Goal: Use online tool/utility: Utilize a website feature to perform a specific function

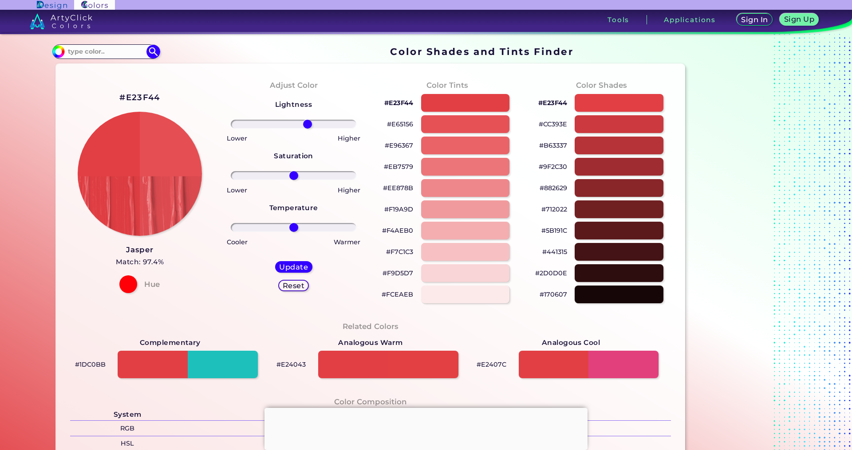
drag, startPoint x: 289, startPoint y: 125, endPoint x: 305, endPoint y: 126, distance: 16.0
type input "24"
click at [305, 126] on input "range" at bounding box center [294, 124] width 126 height 9
drag, startPoint x: 296, startPoint y: 179, endPoint x: 365, endPoint y: 181, distance: 68.8
type input "100"
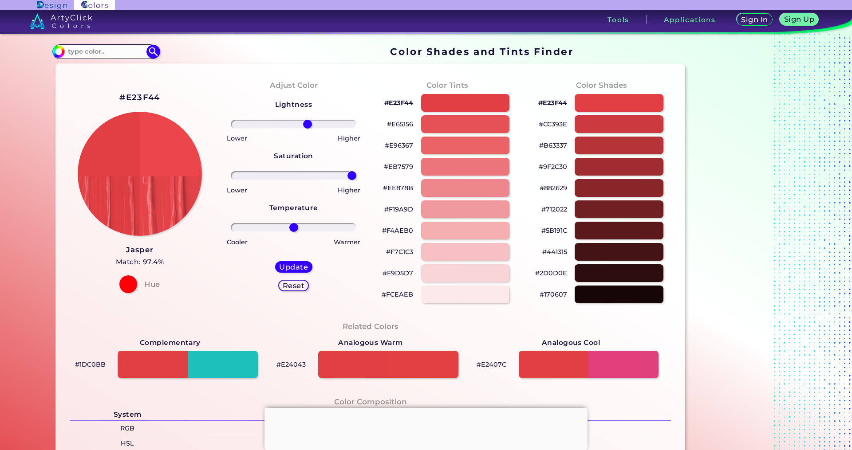
click at [356, 180] on input "range" at bounding box center [294, 175] width 126 height 9
drag, startPoint x: 306, startPoint y: 122, endPoint x: 312, endPoint y: 127, distance: 7.3
type input "35"
click at [312, 127] on input "range" at bounding box center [294, 124] width 126 height 9
drag, startPoint x: 289, startPoint y: 229, endPoint x: 361, endPoint y: 230, distance: 71.9
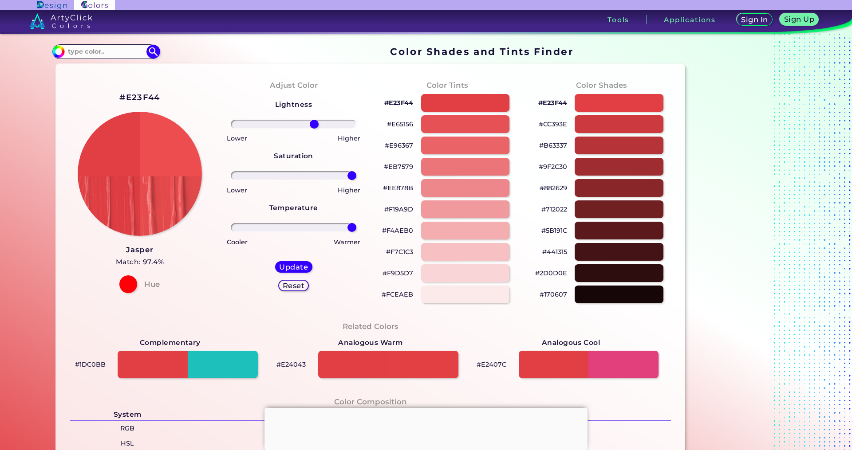
click at [356, 230] on input "range" at bounding box center [294, 227] width 126 height 9
type input "100"
drag, startPoint x: 348, startPoint y: 229, endPoint x: 370, endPoint y: 215, distance: 26.9
click at [356, 223] on input "range" at bounding box center [294, 227] width 126 height 9
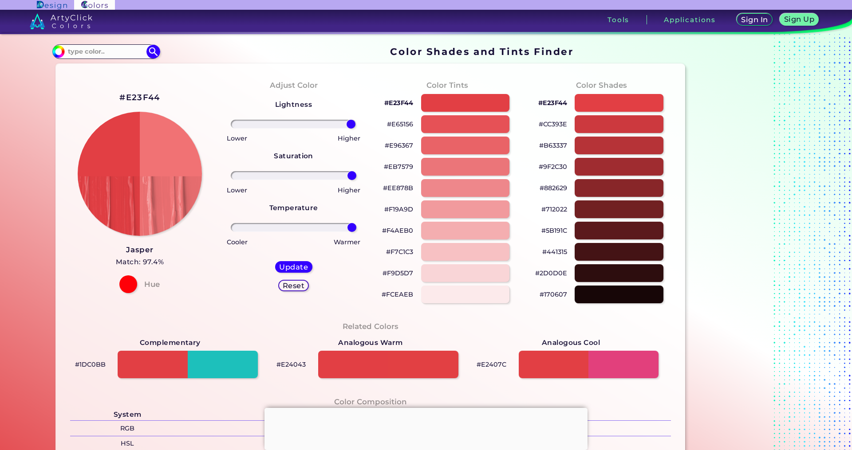
drag, startPoint x: 308, startPoint y: 124, endPoint x: 348, endPoint y: 126, distance: 40.0
click at [348, 126] on input "range" at bounding box center [294, 124] width 126 height 9
drag, startPoint x: 349, startPoint y: 125, endPoint x: 373, endPoint y: 130, distance: 24.5
click at [356, 129] on input "range" at bounding box center [294, 124] width 126 height 9
drag, startPoint x: 351, startPoint y: 177, endPoint x: 380, endPoint y: 179, distance: 28.9
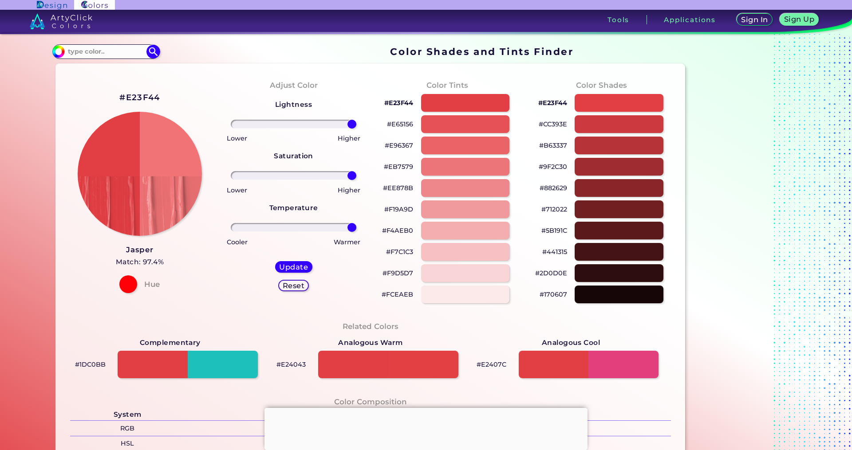
click at [356, 179] on input "range" at bounding box center [294, 175] width 126 height 9
drag, startPoint x: 346, startPoint y: 233, endPoint x: 364, endPoint y: 232, distance: 17.8
click at [364, 232] on div "Adjust Color Lightness Saturation Temperature Lower Higher Lower Higher Cooler …" at bounding box center [293, 191] width 154 height 241
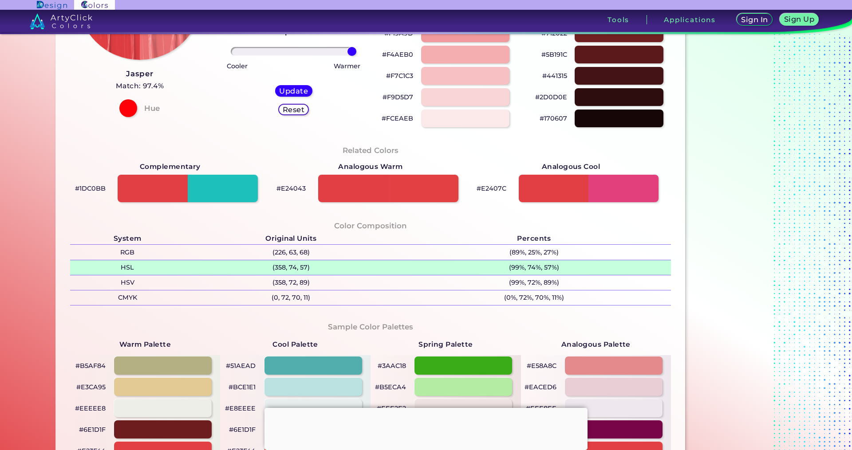
scroll to position [84, 0]
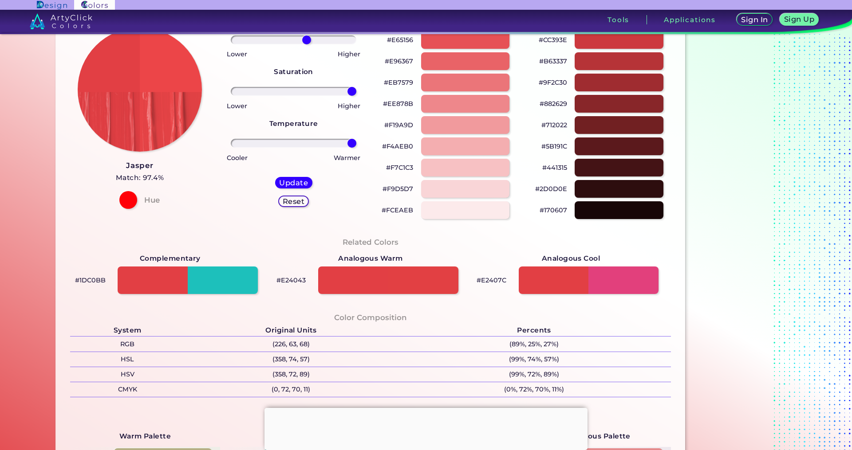
drag, startPoint x: 348, startPoint y: 41, endPoint x: 304, endPoint y: 41, distance: 43.5
click at [304, 41] on input "range" at bounding box center [294, 39] width 126 height 9
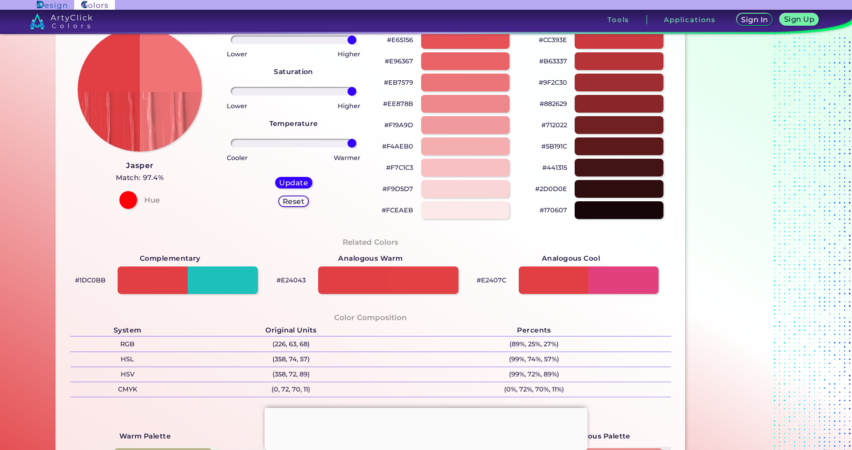
drag, startPoint x: 304, startPoint y: 41, endPoint x: 324, endPoint y: 160, distance: 120.5
type input "100"
click at [356, 44] on input "range" at bounding box center [294, 39] width 126 height 9
click at [300, 184] on h5 "Update" at bounding box center [293, 183] width 29 height 8
type input "#f17376"
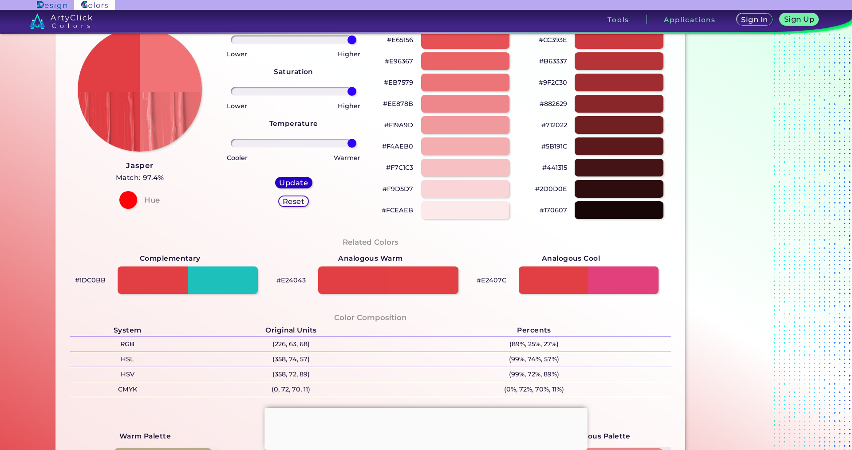
type input "0"
